Goal: Information Seeking & Learning: Learn about a topic

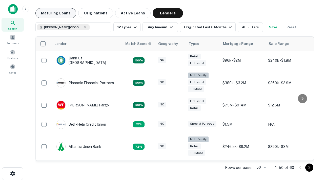
click at [56, 13] on button "Maturing Loans" at bounding box center [55, 13] width 41 height 10
